Goal: Information Seeking & Learning: Learn about a topic

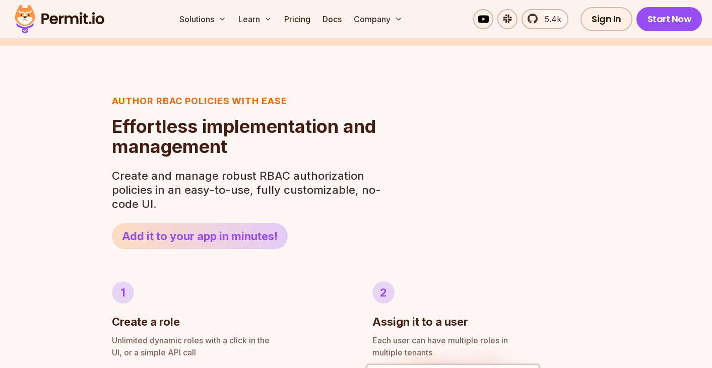
scroll to position [411, 0]
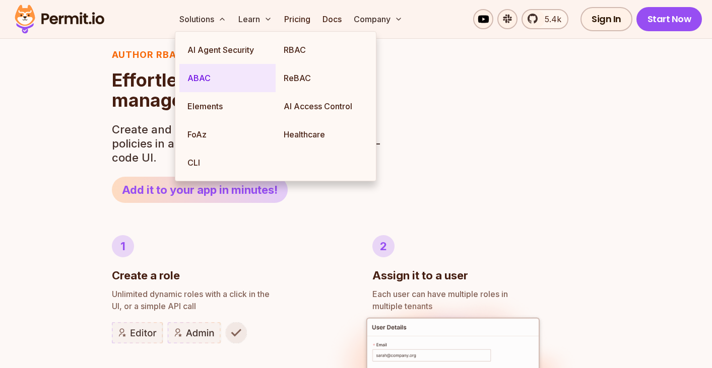
click at [202, 76] on link "ABAC" at bounding box center [227, 78] width 96 height 28
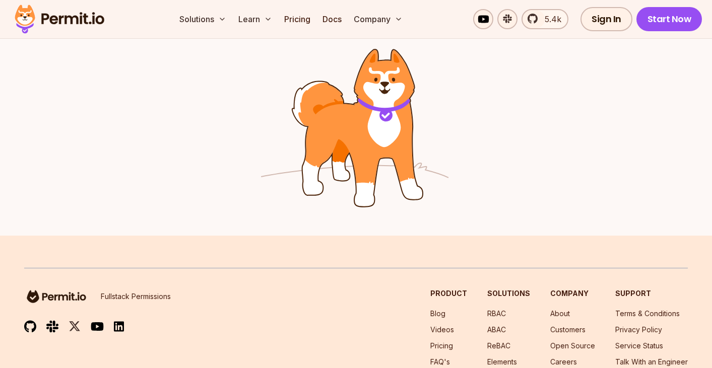
scroll to position [1742, 0]
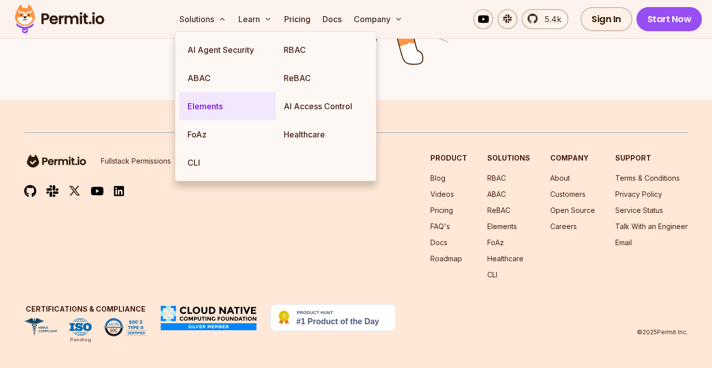
click at [205, 104] on link "Elements" at bounding box center [227, 106] width 96 height 28
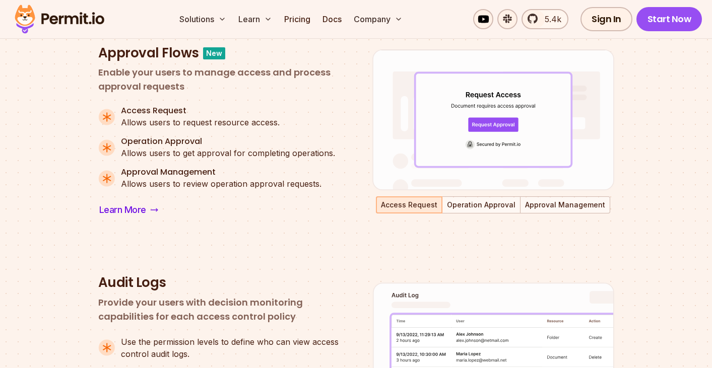
scroll to position [655, 0]
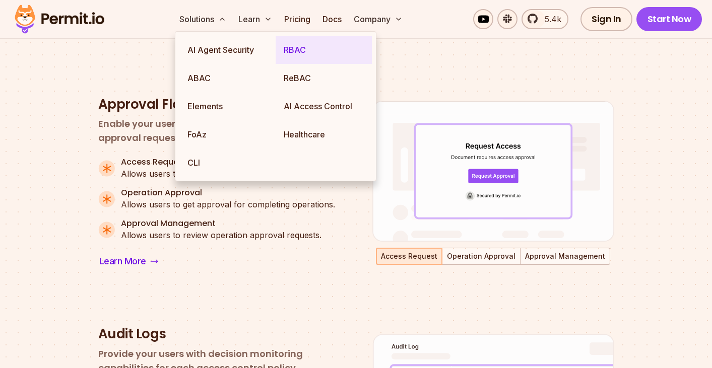
click at [303, 56] on link "RBAC" at bounding box center [324, 50] width 96 height 28
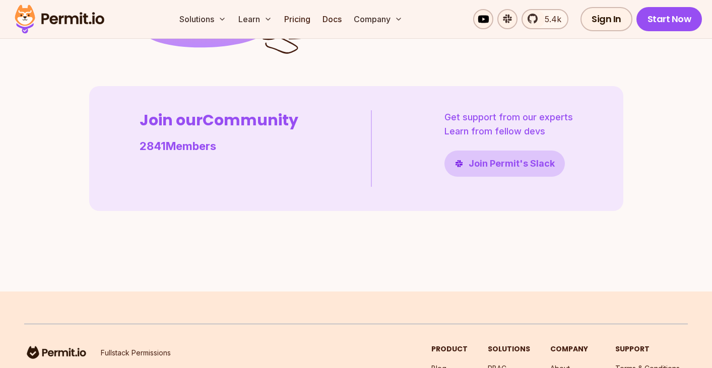
scroll to position [2975, 0]
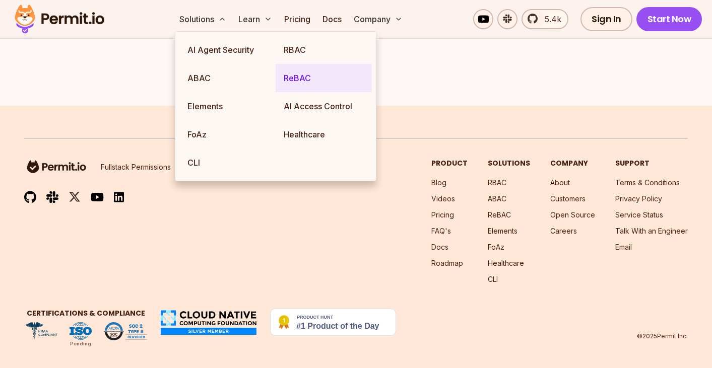
click at [291, 78] on link "ReBAC" at bounding box center [324, 78] width 96 height 28
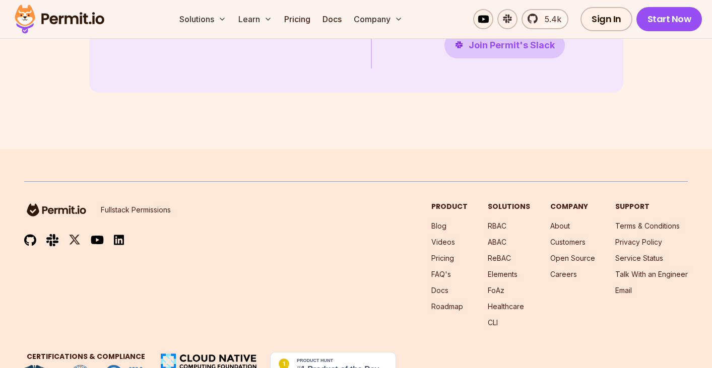
scroll to position [2929, 0]
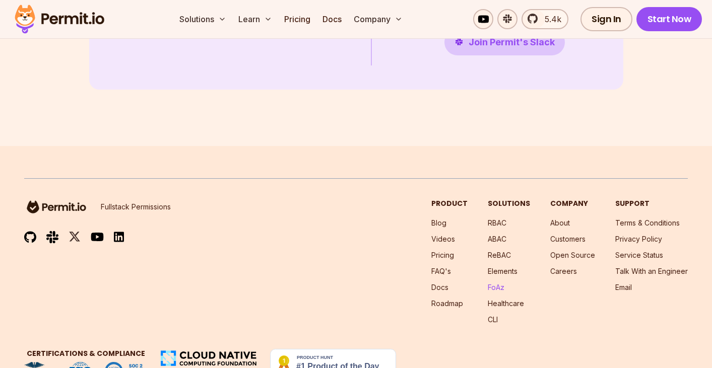
click at [500, 290] on link "FoAz" at bounding box center [496, 287] width 17 height 9
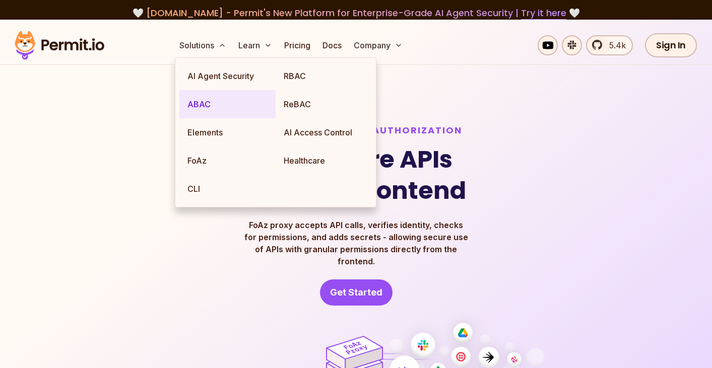
click at [207, 100] on link "ABAC" at bounding box center [227, 104] width 96 height 28
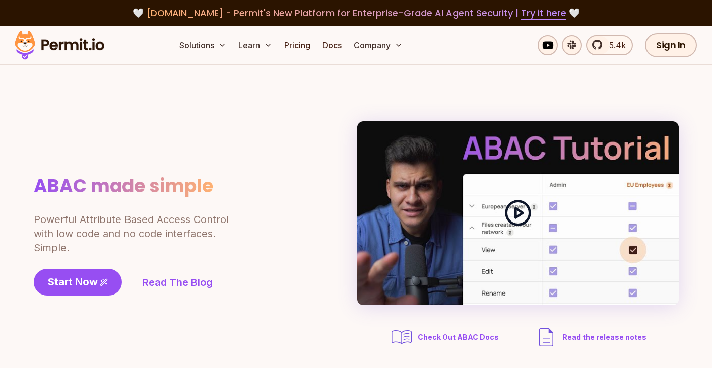
click at [491, 243] on div at bounding box center [518, 213] width 322 height 184
